Goal: Information Seeking & Learning: Learn about a topic

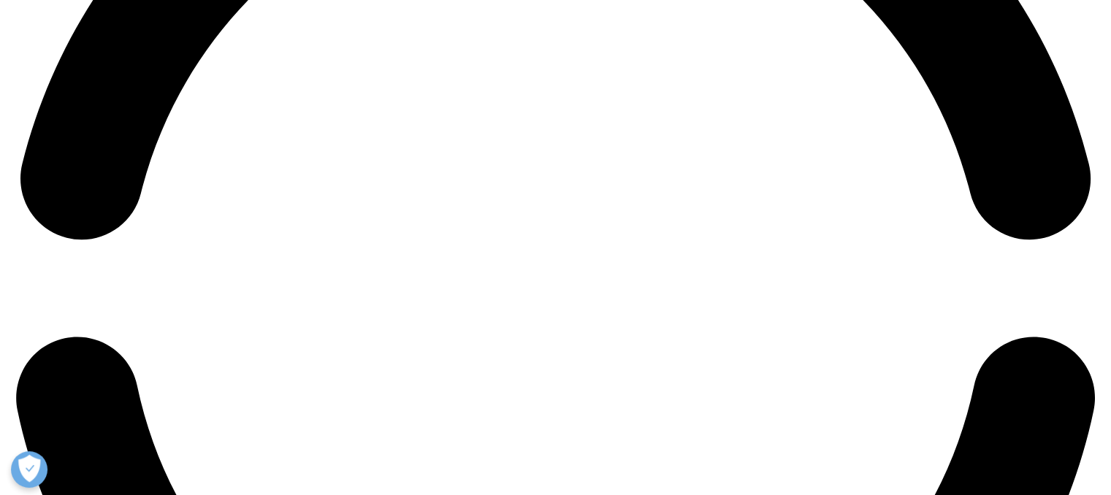
scroll to position [2556, 0]
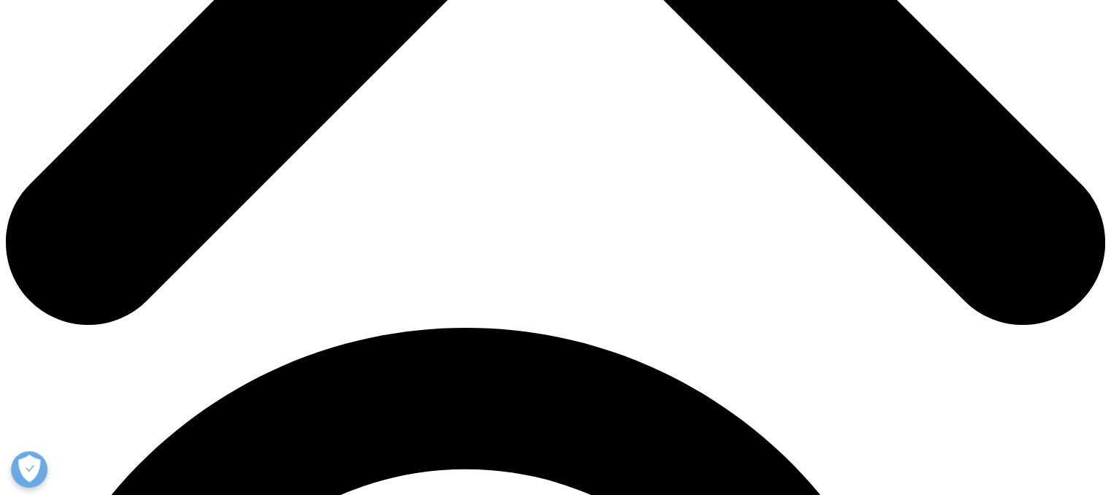
scroll to position [736, 0]
